Goal: Transaction & Acquisition: Subscribe to service/newsletter

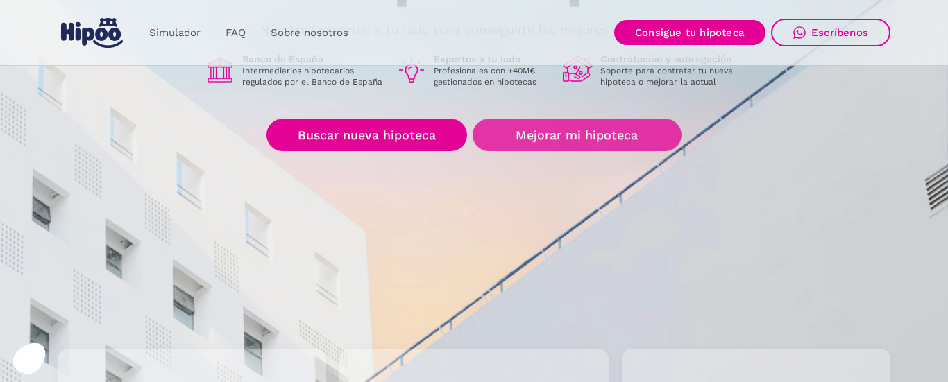
scroll to position [228, 0]
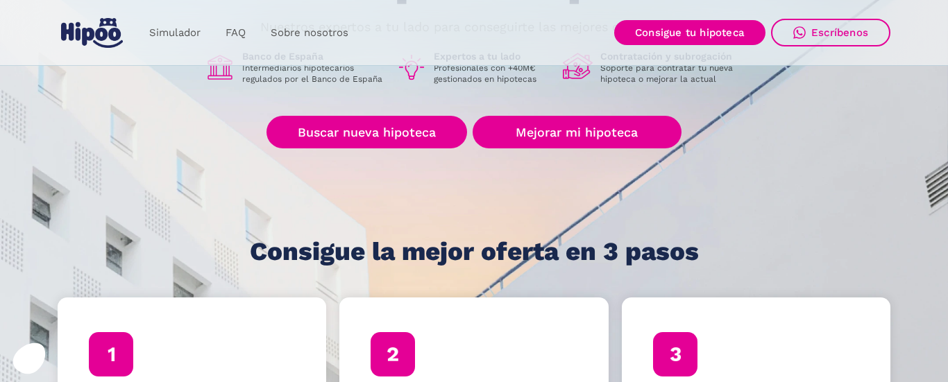
click at [495, 155] on div "Tu hipoteca ideal empieza aquí Nuestros expertos a tu lado para conseguirte las…" at bounding box center [474, 85] width 833 height 362
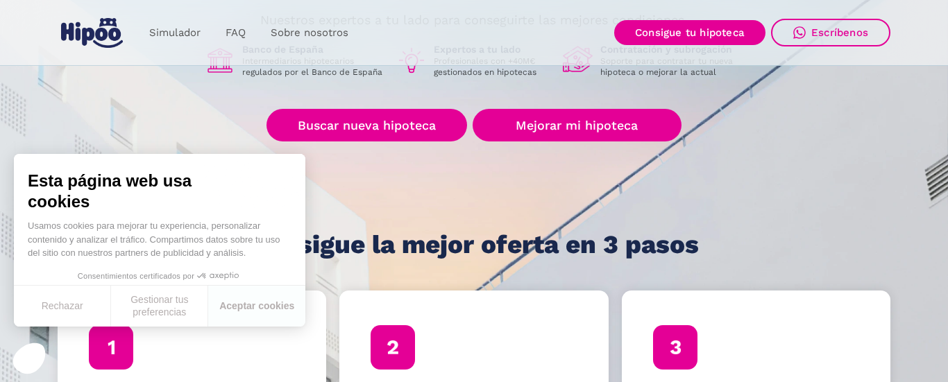
scroll to position [227, 0]
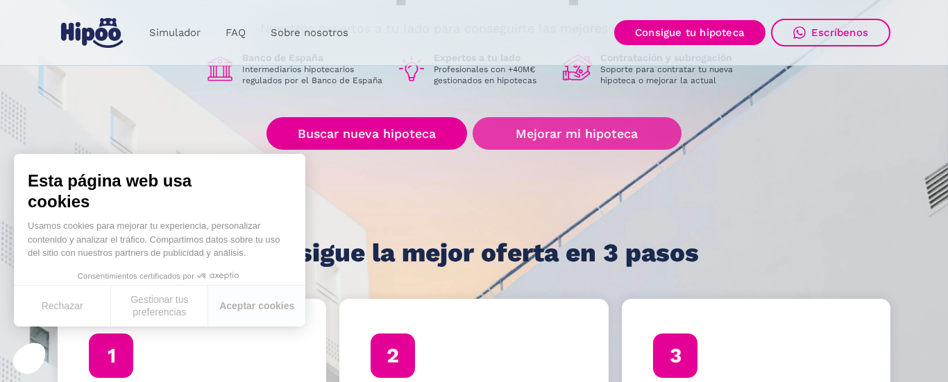
click at [532, 135] on link "Mejorar mi hipoteca" at bounding box center [577, 133] width 209 height 33
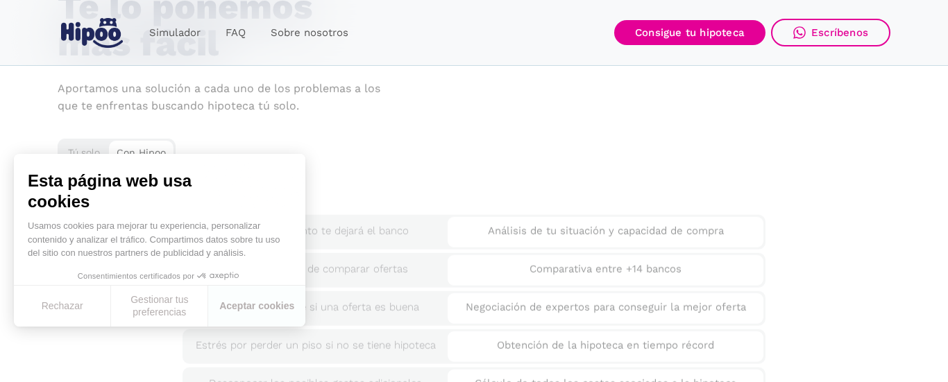
scroll to position [2419, 0]
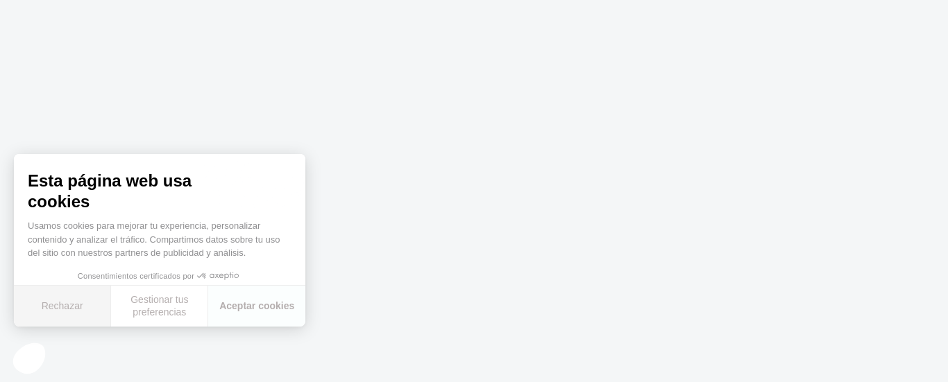
click at [94, 312] on button "Rechazar" at bounding box center [62, 306] width 97 height 41
